Goal: Check status: Check status

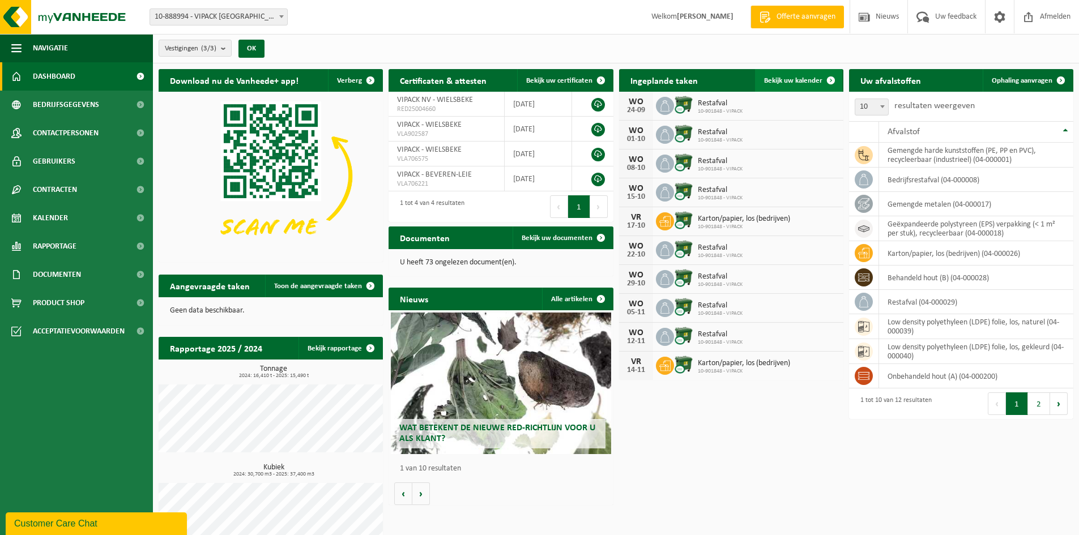
click at [799, 75] on link "Bekijk uw kalender" at bounding box center [798, 80] width 87 height 23
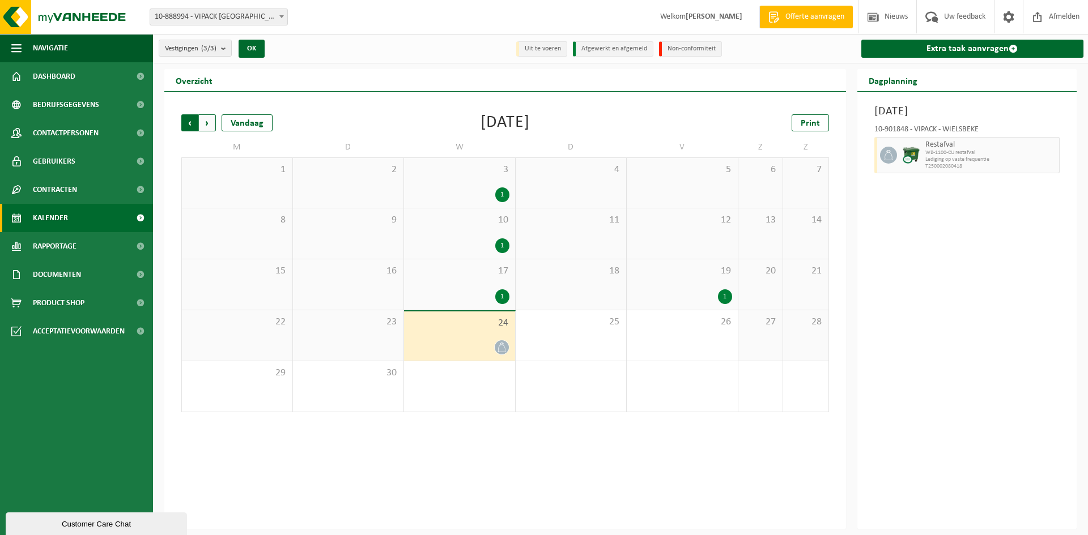
click at [203, 125] on span "Volgende" at bounding box center [207, 122] width 17 height 17
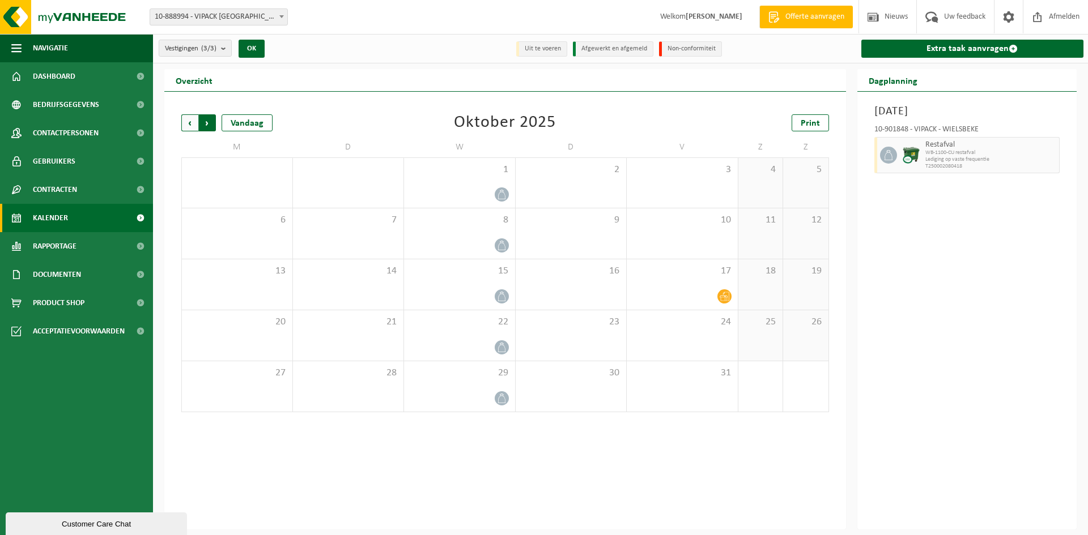
click at [191, 124] on span "Vorige" at bounding box center [189, 122] width 17 height 17
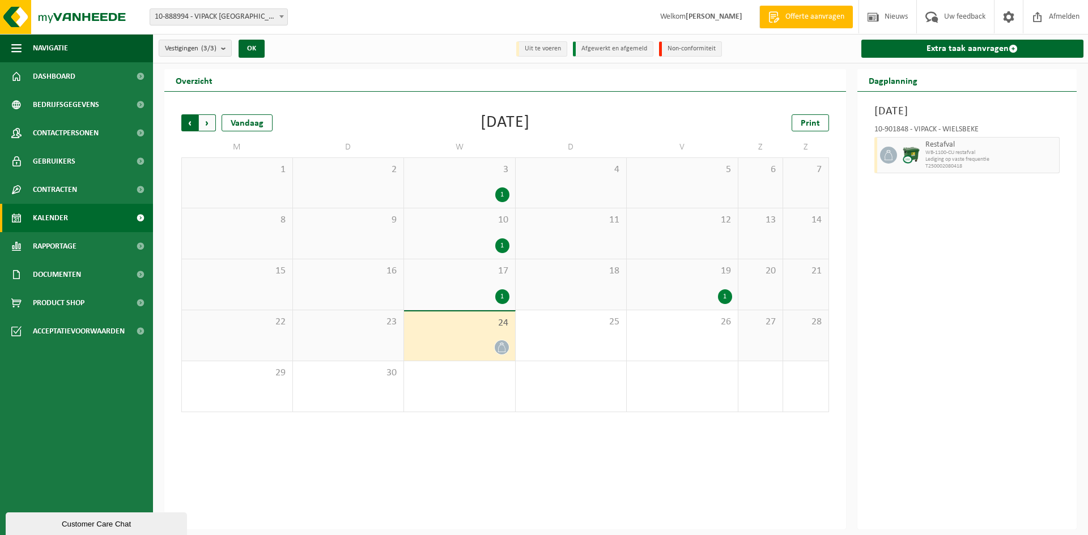
click at [212, 125] on span "Volgende" at bounding box center [207, 122] width 17 height 17
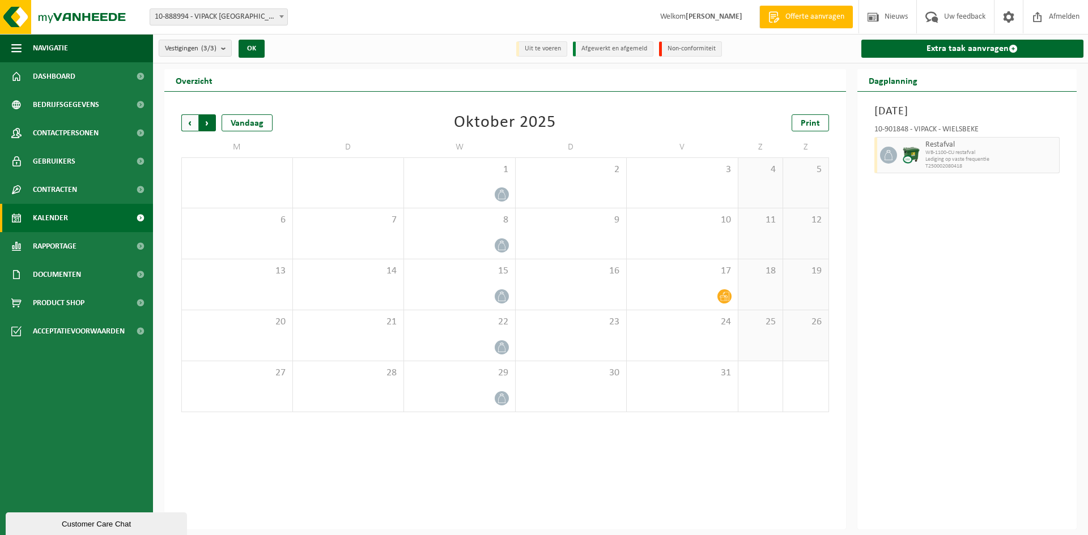
click at [193, 121] on span "Vorige" at bounding box center [189, 122] width 17 height 17
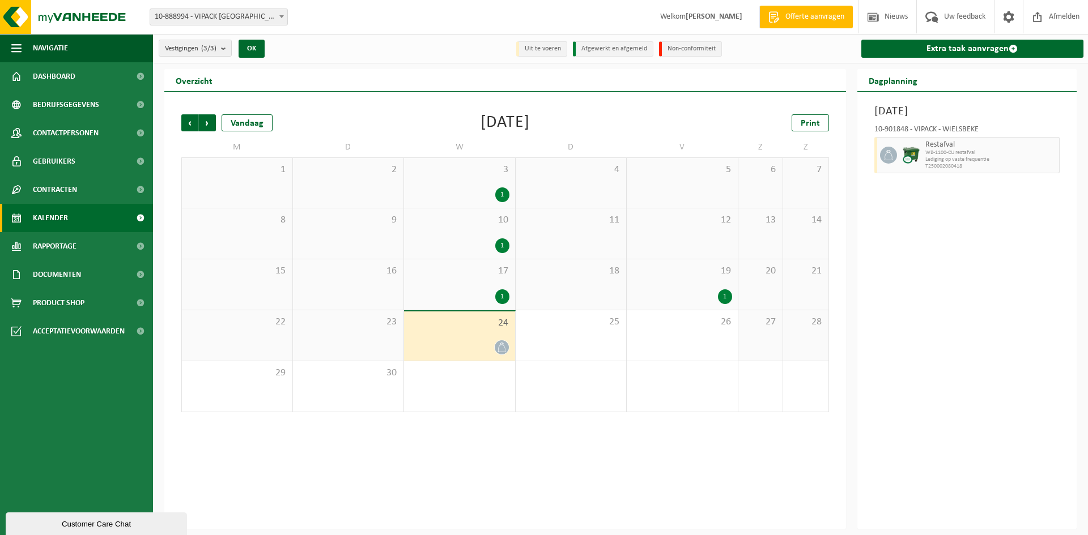
click at [467, 327] on span "24" at bounding box center [460, 323] width 100 height 12
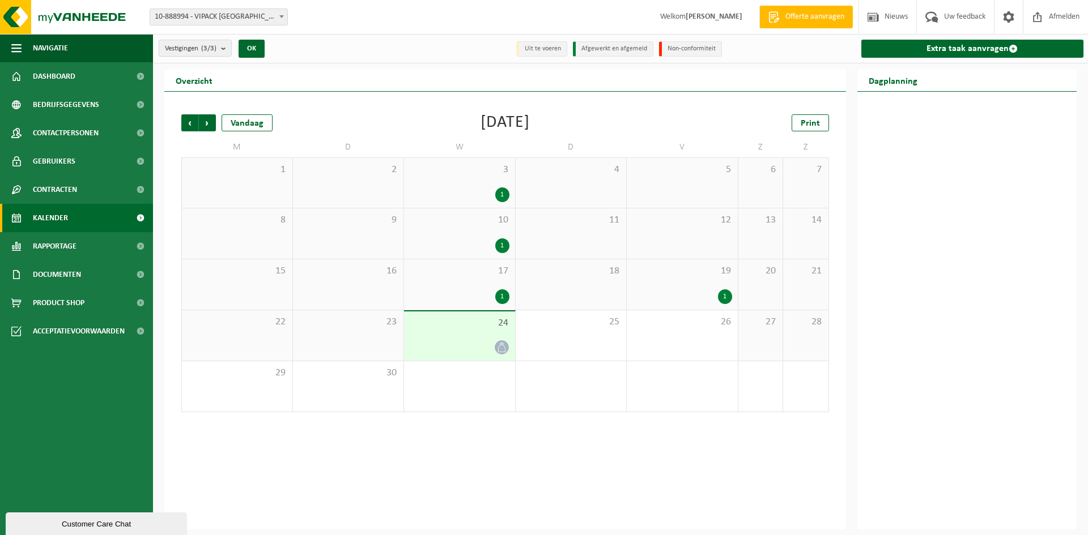
click at [473, 326] on span "24" at bounding box center [460, 323] width 100 height 12
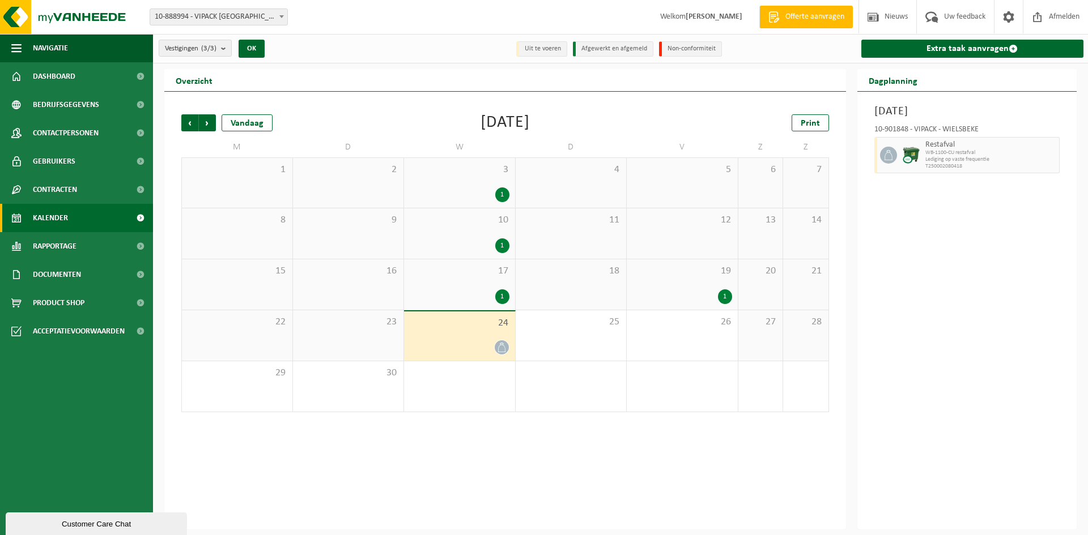
click at [463, 285] on div "17 1" at bounding box center [459, 285] width 111 height 50
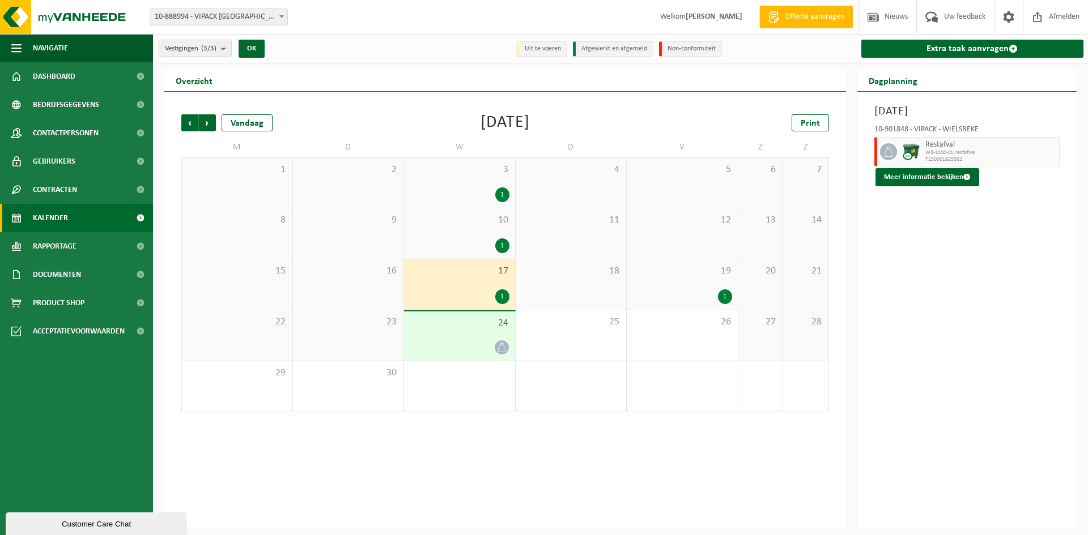
click at [465, 335] on div "24" at bounding box center [459, 336] width 111 height 49
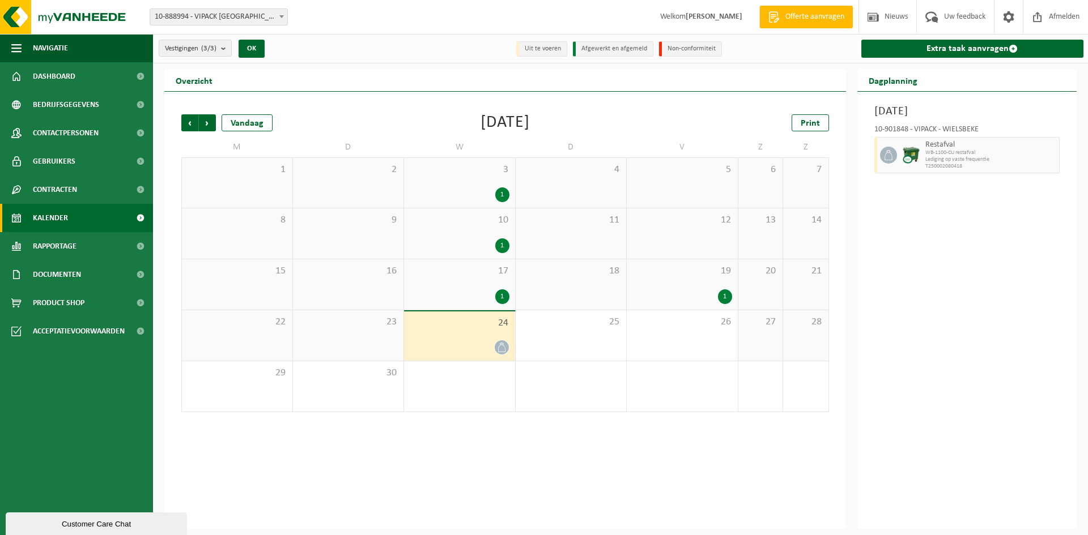
click at [667, 291] on div "1" at bounding box center [682, 297] width 100 height 15
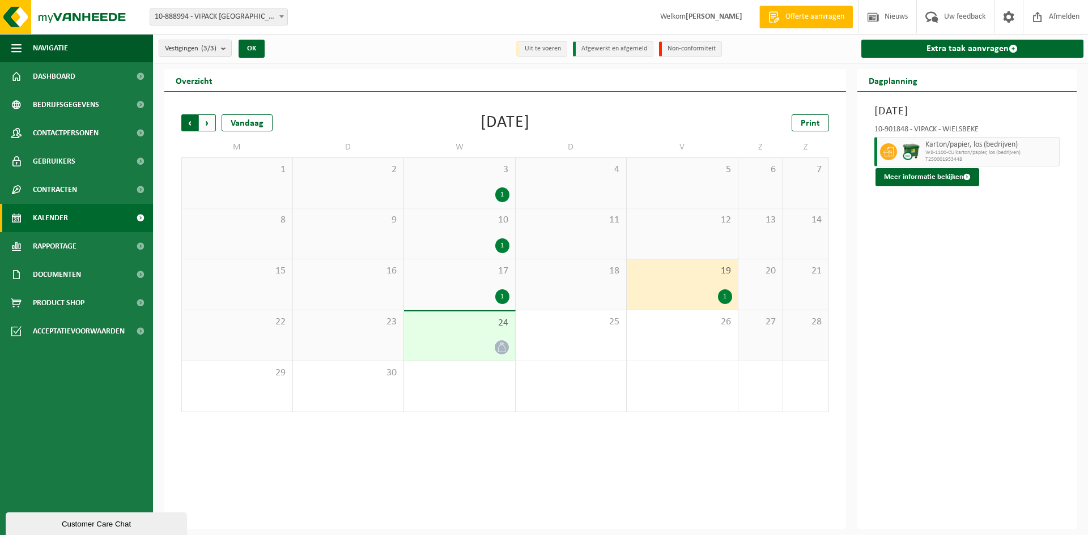
click at [206, 127] on span "Volgende" at bounding box center [207, 122] width 17 height 17
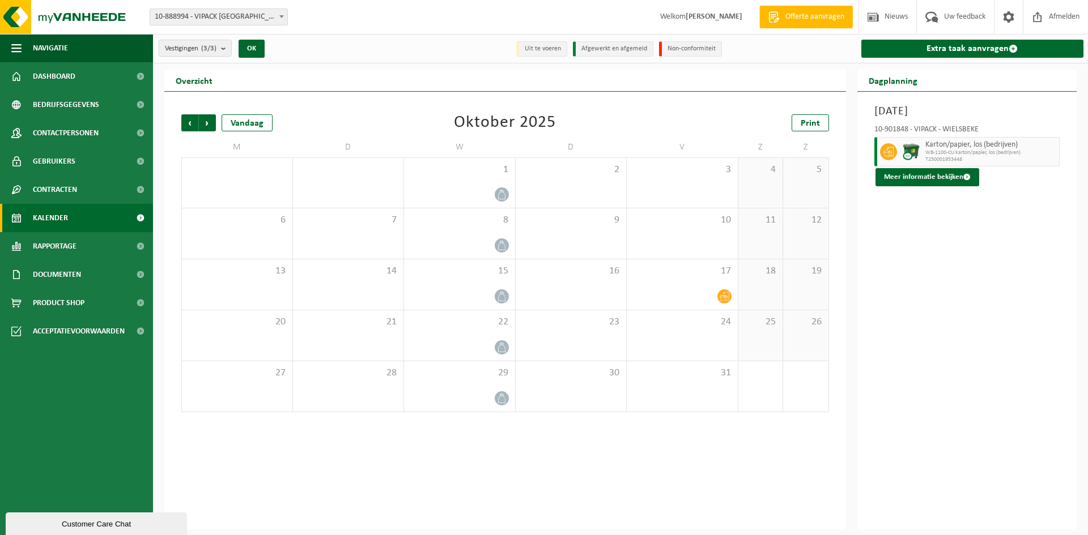
click at [206, 127] on span "Volgende" at bounding box center [207, 122] width 17 height 17
